Goal: Find specific page/section: Locate a particular part of the current website

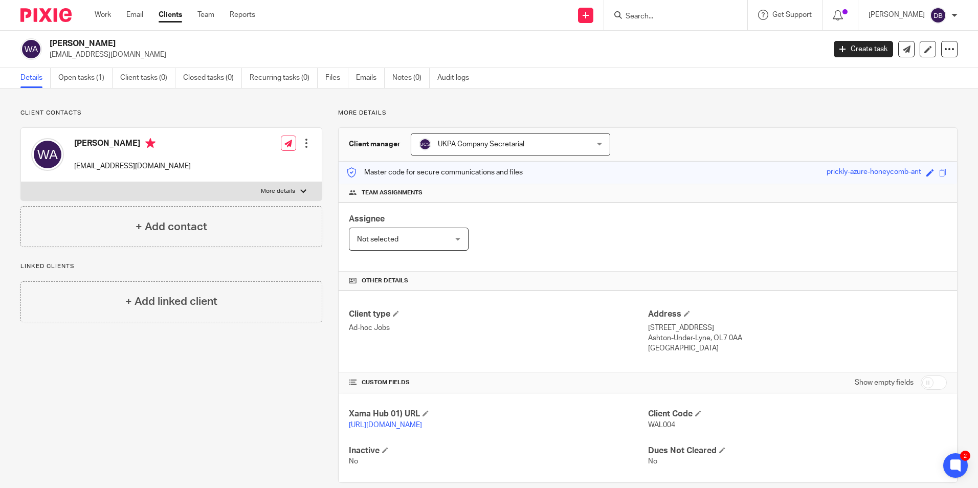
click at [683, 10] on form at bounding box center [679, 15] width 109 height 13
click at [666, 15] on input "Search" at bounding box center [671, 16] width 92 height 9
type input "promus"
click at [681, 42] on link at bounding box center [719, 44] width 194 height 24
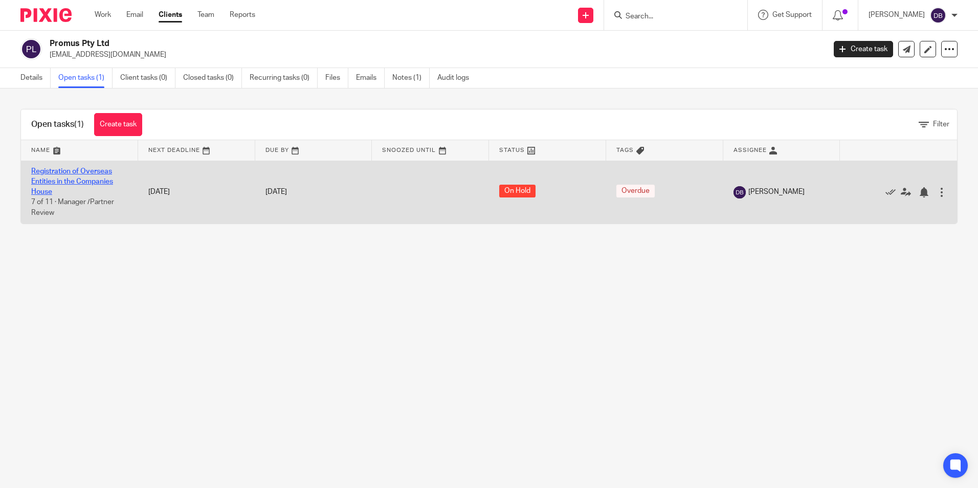
click at [78, 172] on link "Registration of Overseas Entities in the Companies House" at bounding box center [72, 182] width 82 height 28
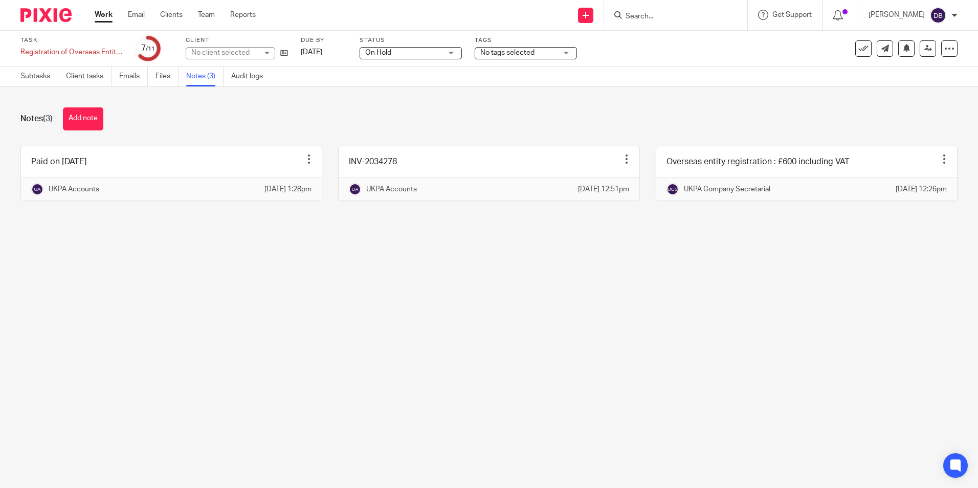
click at [114, 293] on main "Task Registration of Overseas Entities in the Companies House Save Registration…" at bounding box center [489, 244] width 978 height 488
click at [636, 256] on main "Task Registration of Overseas Entities in the Companies House Save Registration…" at bounding box center [489, 244] width 978 height 488
